Goal: Find specific page/section: Find specific page/section

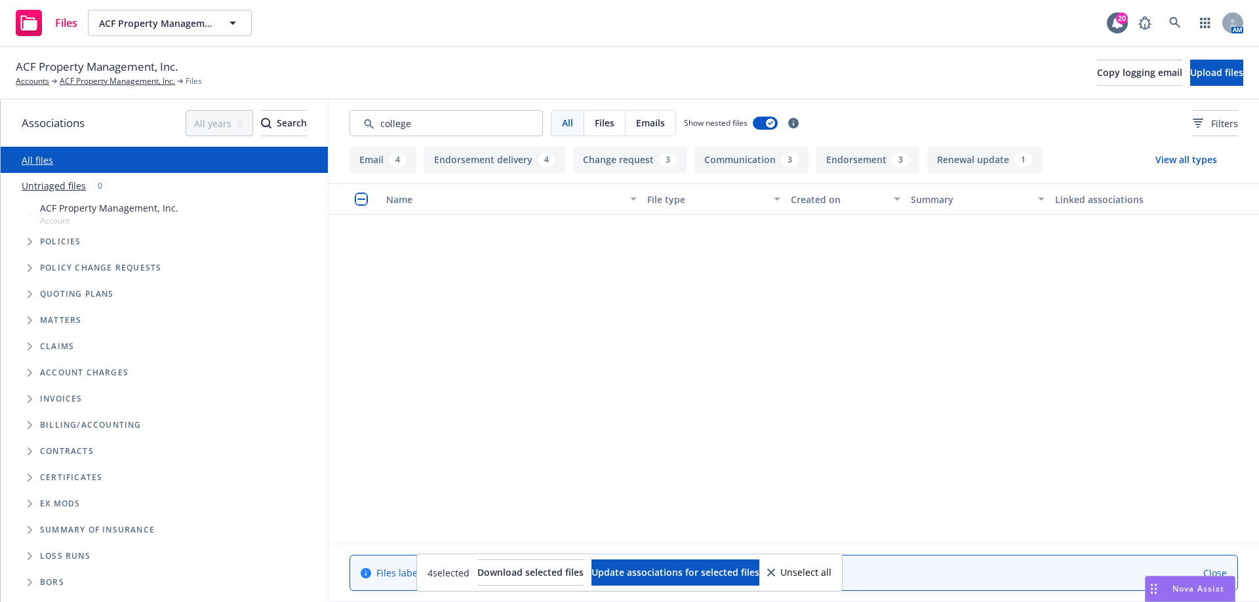
scroll to position [590, 0]
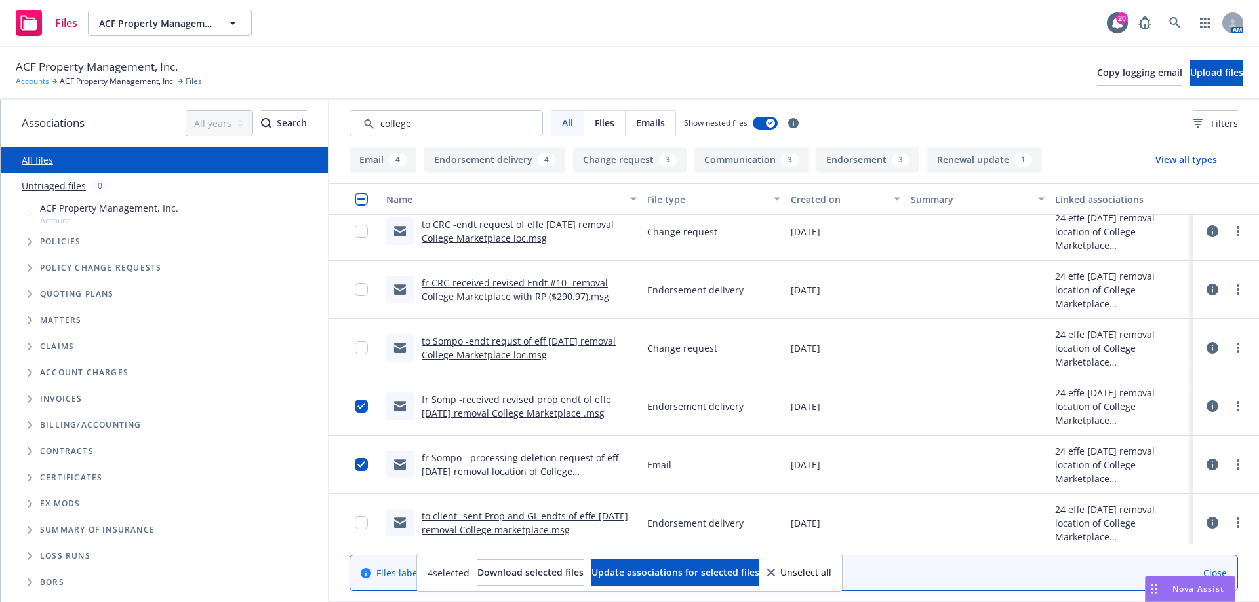
click at [36, 83] on link "Accounts" at bounding box center [32, 81] width 33 height 12
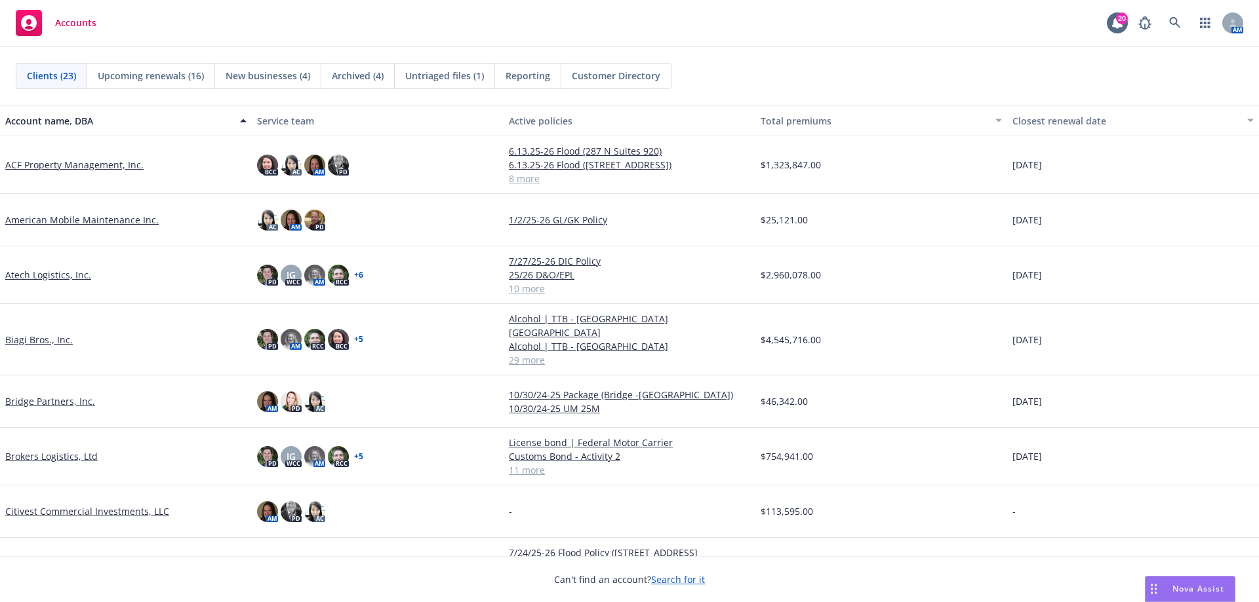
click at [66, 167] on link "ACF Property Management, Inc." at bounding box center [74, 165] width 138 height 14
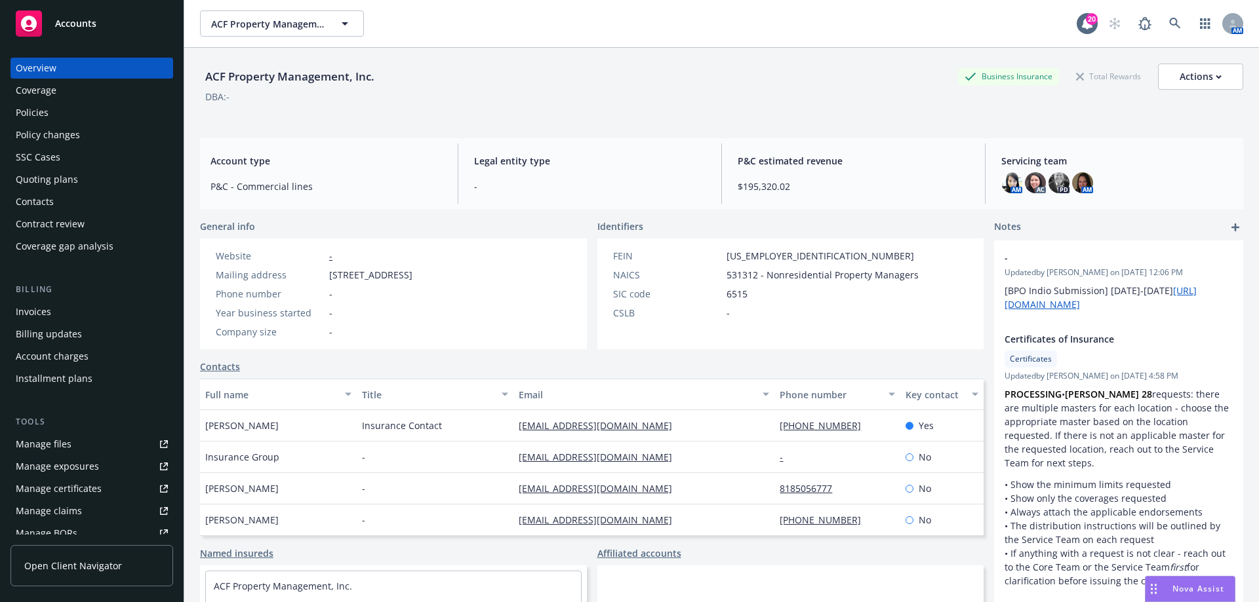
click at [66, 16] on div "Accounts" at bounding box center [92, 23] width 152 height 26
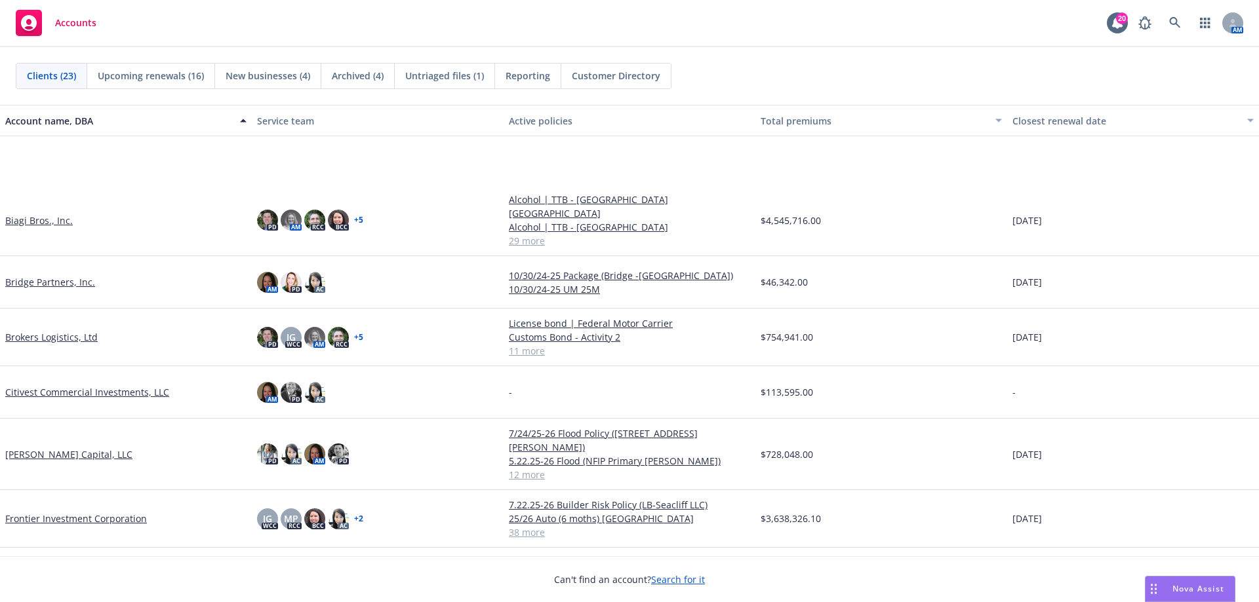
scroll to position [262, 0]
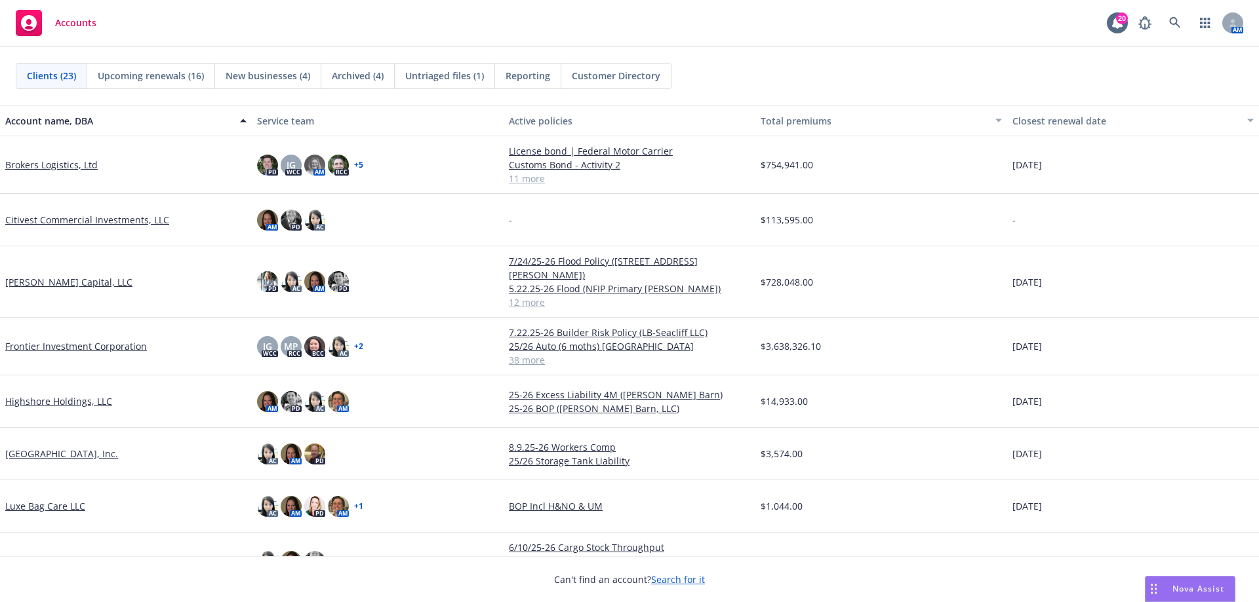
click at [50, 174] on div "Brokers Logistics, Ltd" at bounding box center [126, 165] width 252 height 58
click at [51, 166] on link "Brokers Logistics, Ltd" at bounding box center [51, 165] width 92 height 14
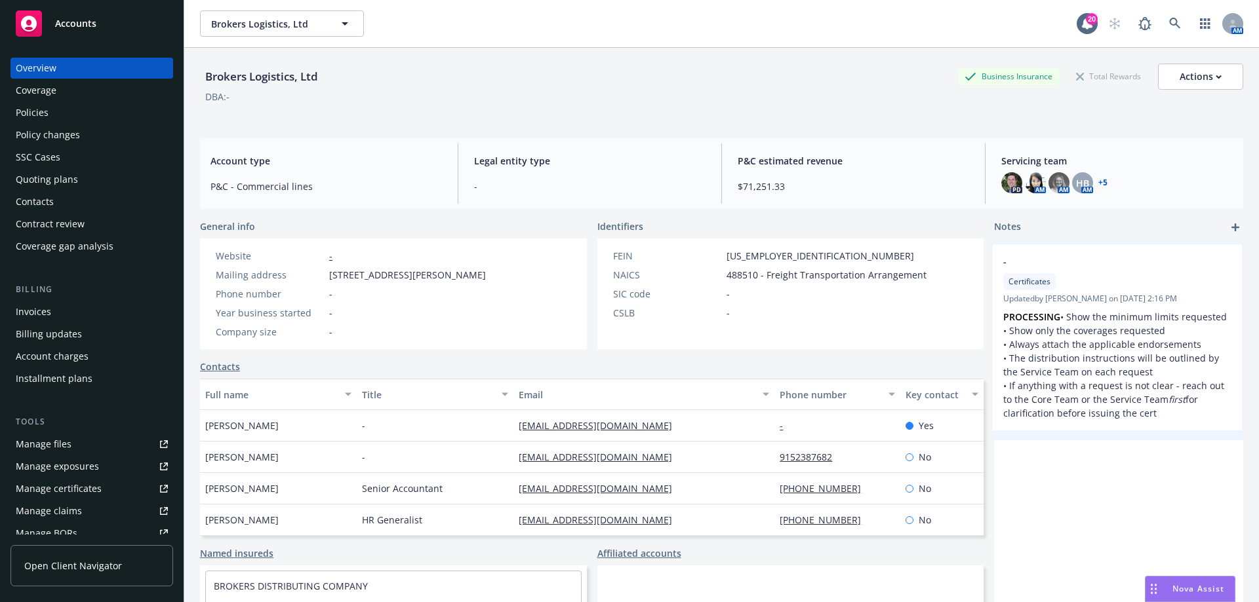
click at [1004, 330] on div "- Certificates Updated by Jeffrey Han on 09/04/2024, 2:16 PM PROCESSING • Show …" at bounding box center [1118, 341] width 249 height 200
click at [90, 490] on div "Manage certificates" at bounding box center [59, 489] width 86 height 21
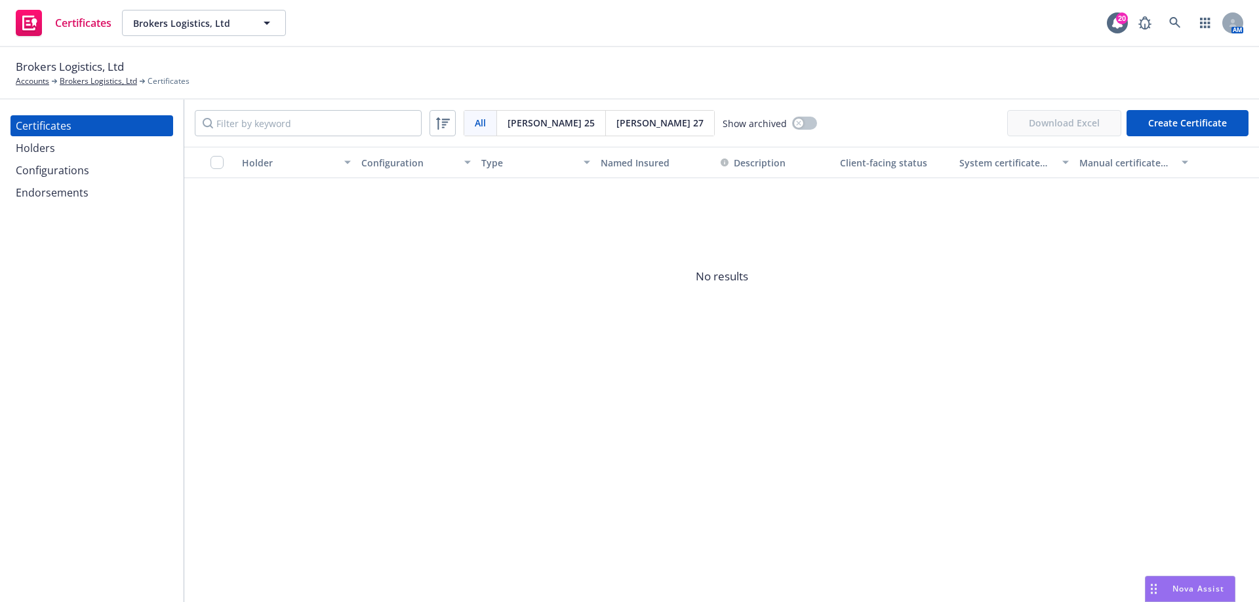
click at [538, 123] on span "[PERSON_NAME] 25" at bounding box center [550, 123] width 87 height 14
click at [616, 121] on span "[PERSON_NAME] 27" at bounding box center [659, 123] width 87 height 14
click at [536, 123] on span "[PERSON_NAME] 25" at bounding box center [550, 123] width 87 height 14
click at [41, 78] on link "Accounts" at bounding box center [32, 81] width 33 height 12
